Goal: Find specific page/section: Find specific page/section

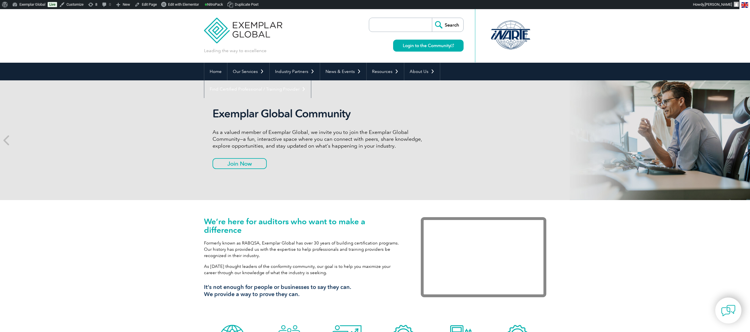
click at [413, 21] on input "search" at bounding box center [402, 25] width 60 height 14
type input "hub"
click at [432, 18] on input "Search" at bounding box center [447, 25] width 31 height 14
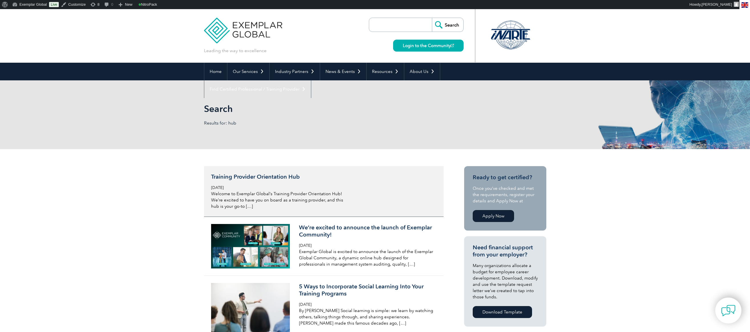
click at [278, 177] on h3 "Training Provider Orientation Hub" at bounding box center [278, 176] width 135 height 7
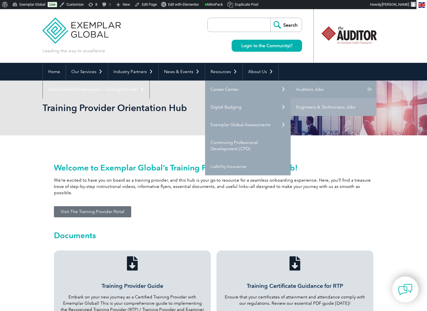
click at [315, 88] on link "Auditors Jobs" at bounding box center [334, 89] width 86 height 18
